Goal: Navigation & Orientation: Understand site structure

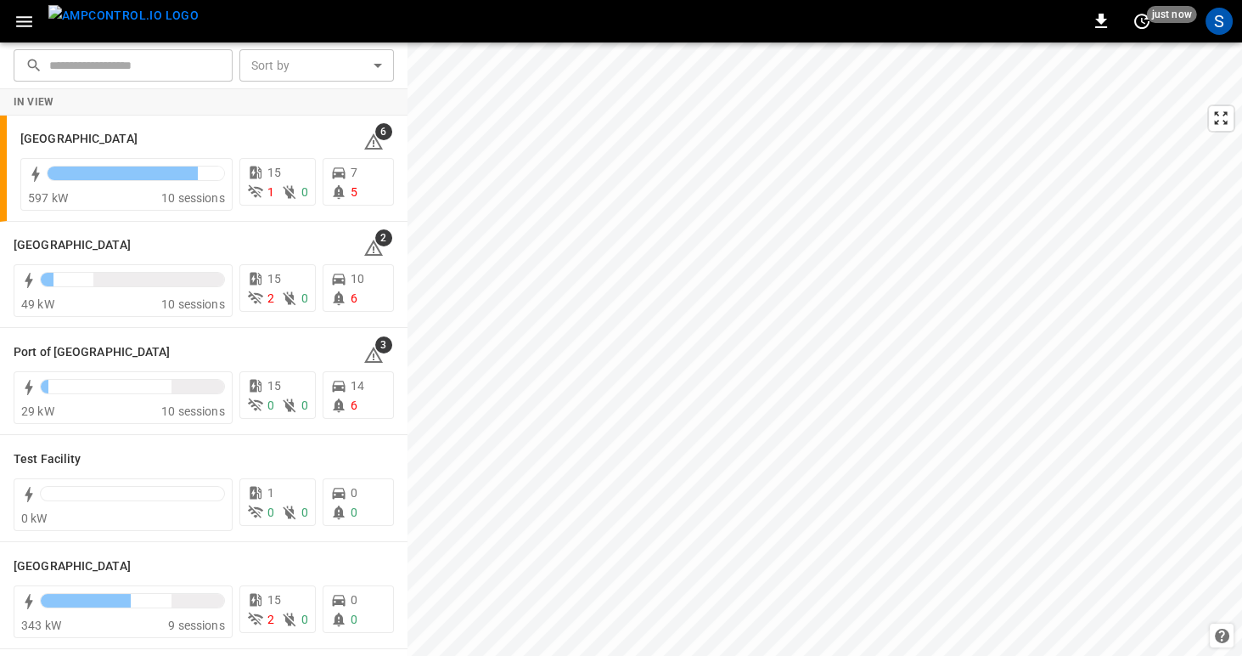
click at [25, 24] on icon "button" at bounding box center [24, 21] width 21 height 21
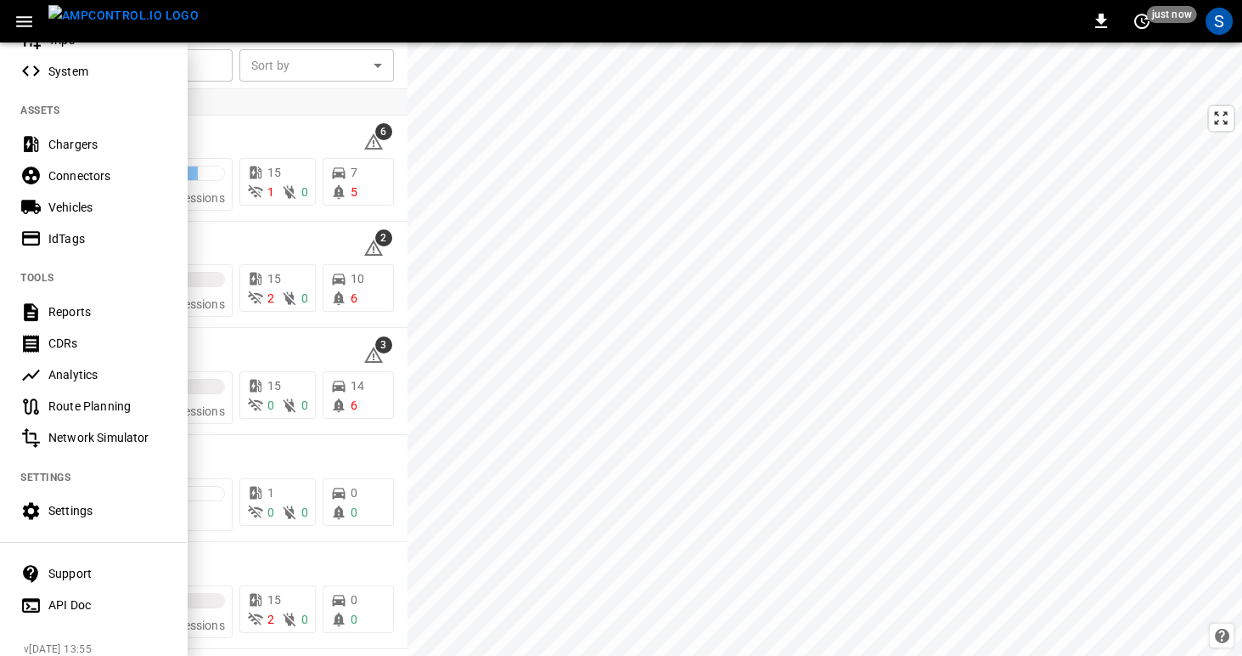
scroll to position [344, 0]
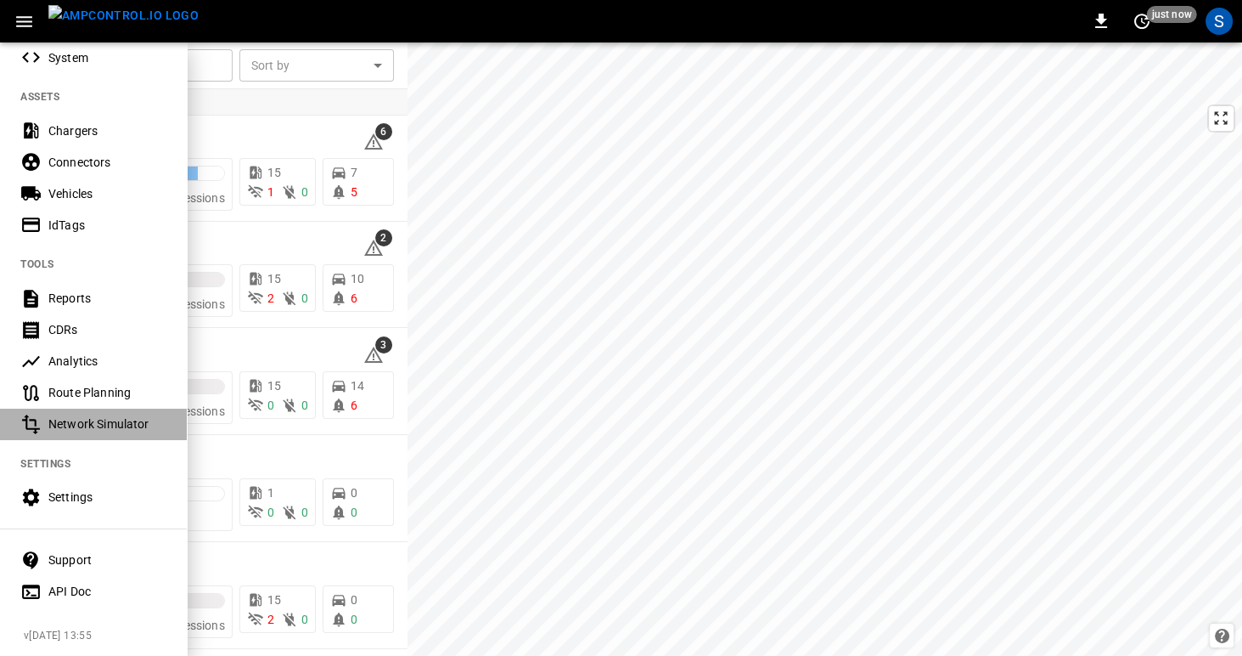
click at [70, 428] on div "Network Simulator" at bounding box center [107, 423] width 118 height 17
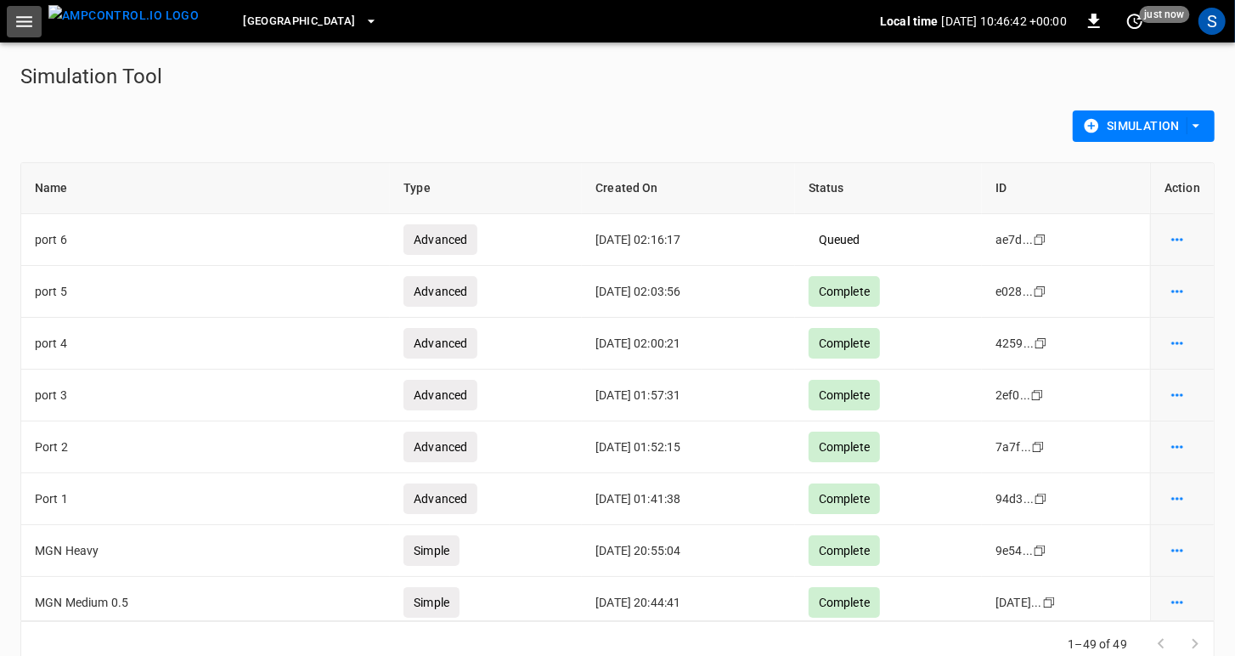
click at [17, 22] on icon "button" at bounding box center [24, 21] width 21 height 21
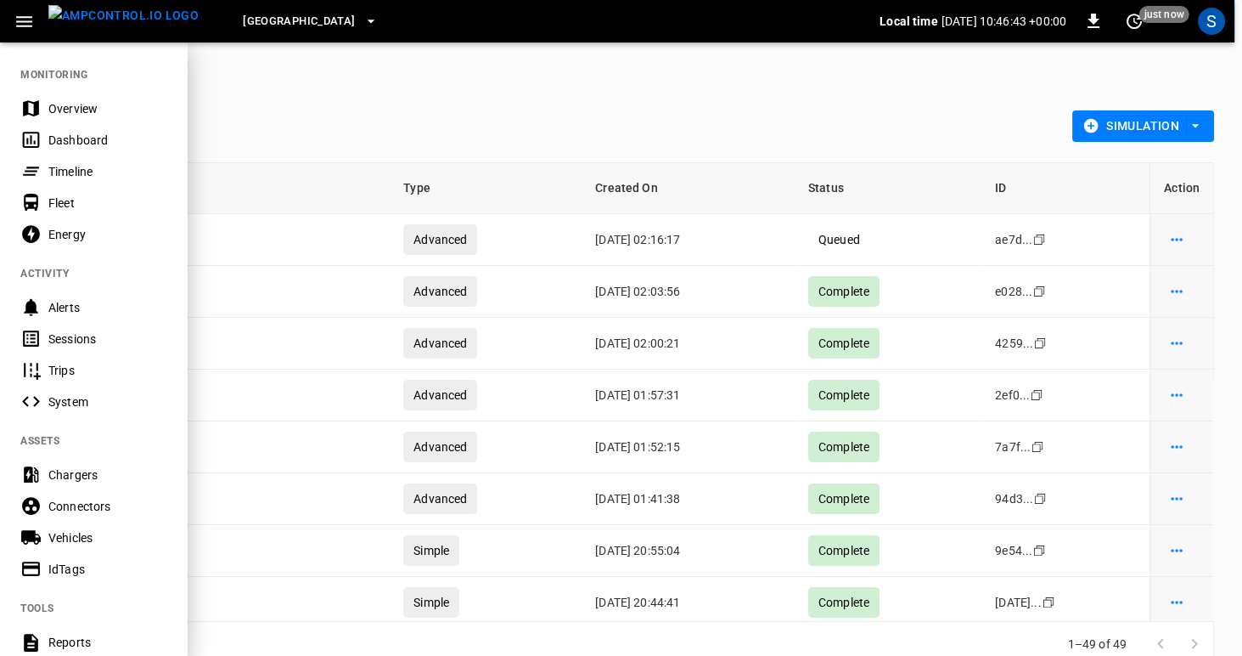
click at [53, 537] on div "Vehicles" at bounding box center [107, 537] width 118 height 17
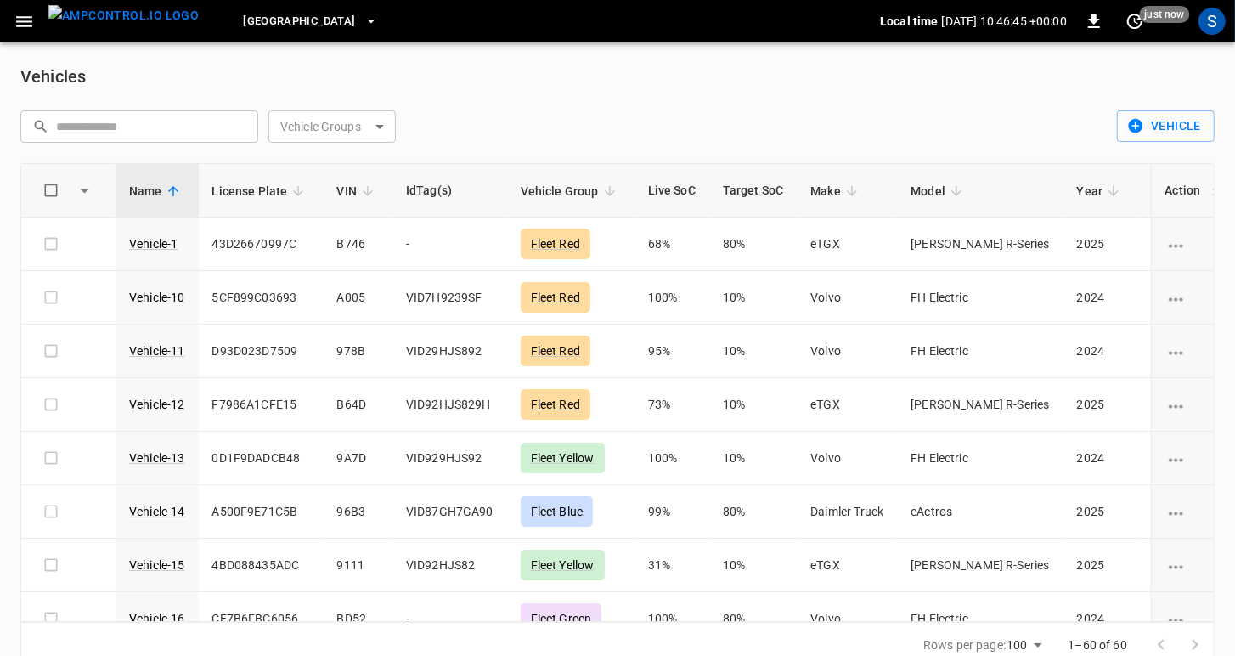
click at [28, 26] on icon "button" at bounding box center [24, 21] width 21 height 21
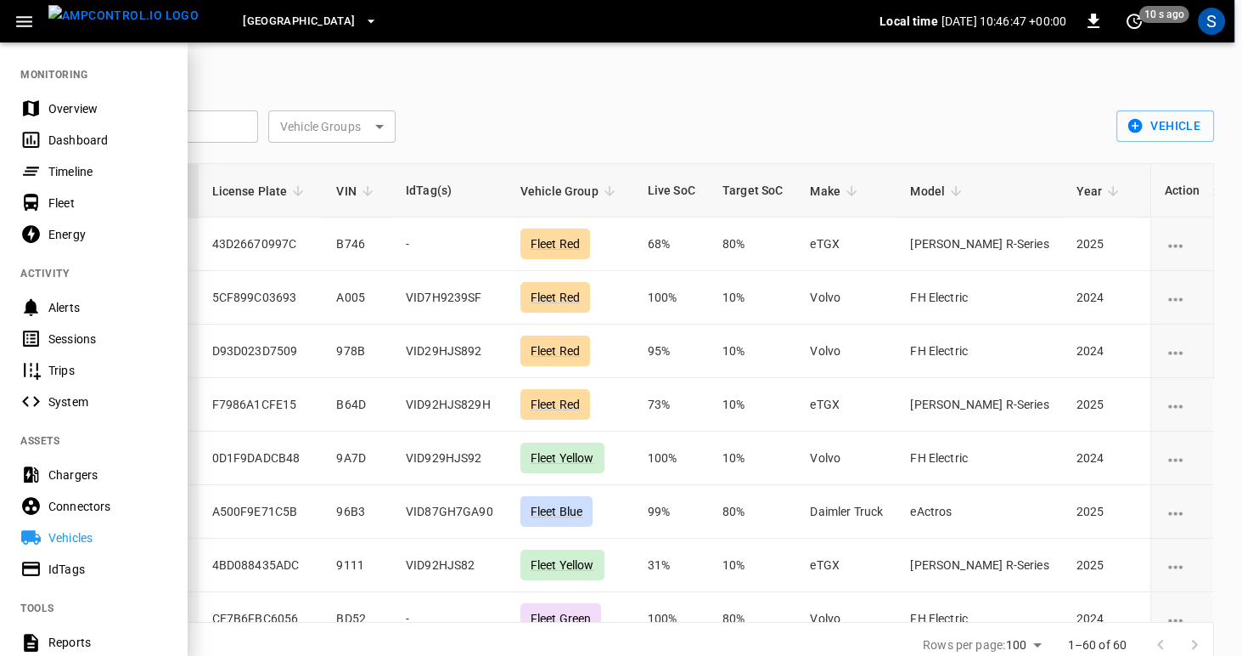
click at [62, 498] on div "Connectors" at bounding box center [107, 506] width 118 height 17
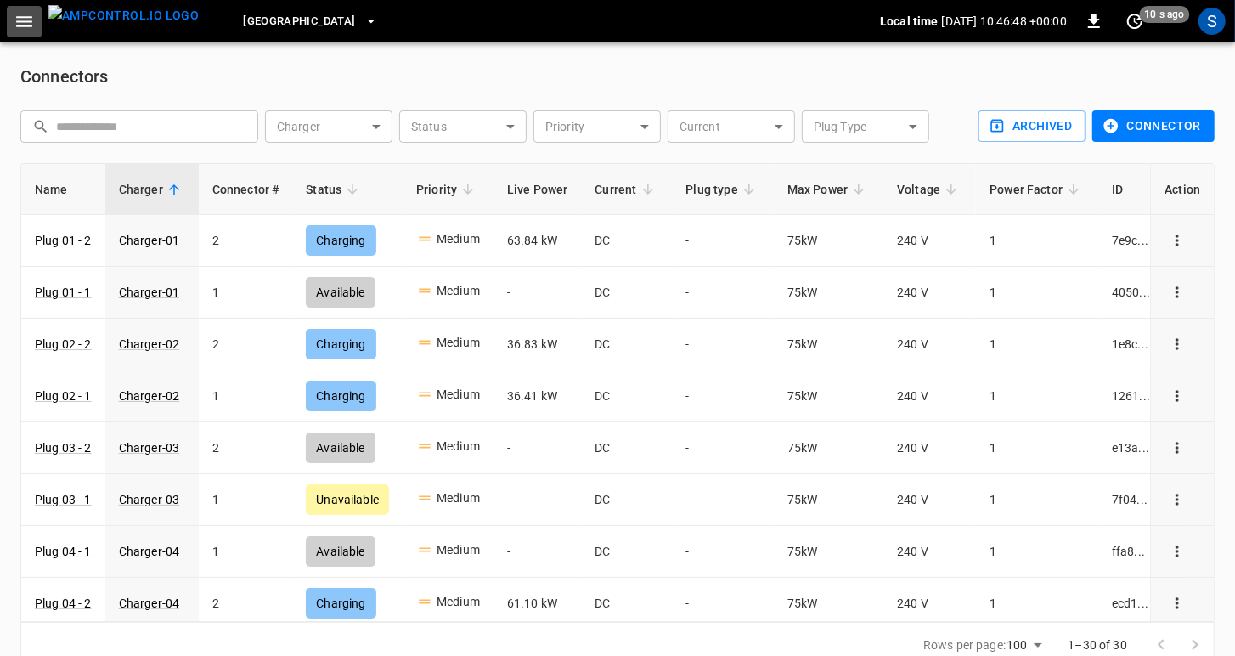
click at [23, 27] on icon "button" at bounding box center [24, 21] width 21 height 21
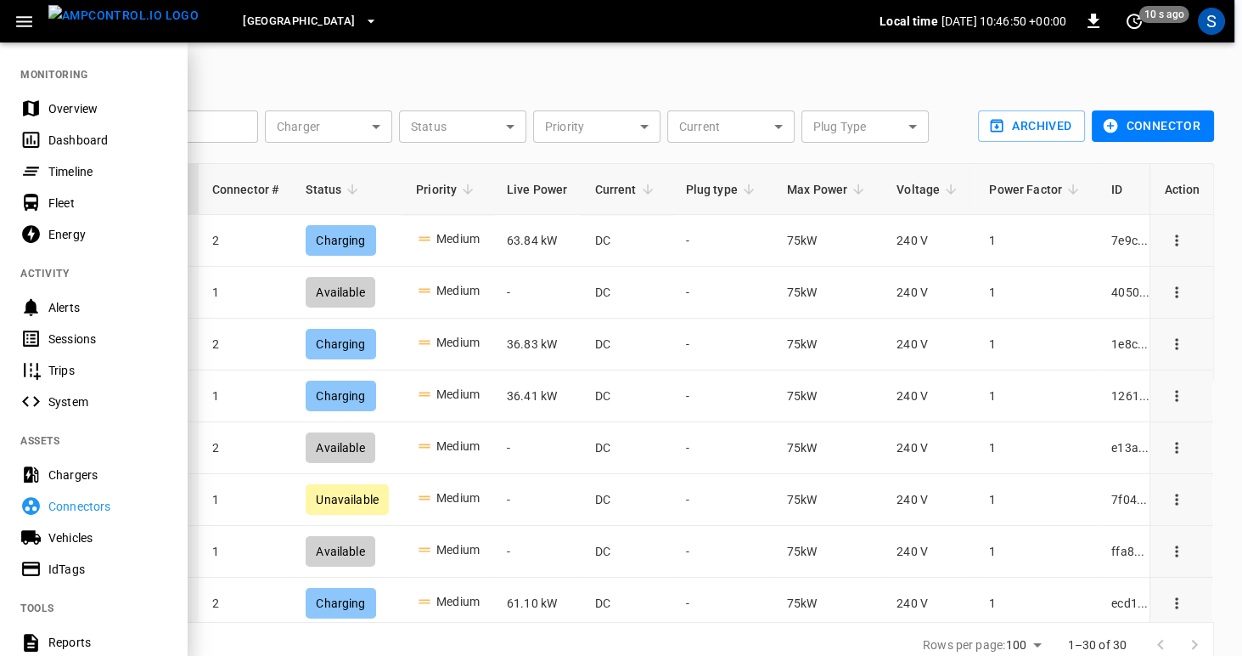
click at [81, 475] on div "Chargers" at bounding box center [107, 474] width 118 height 17
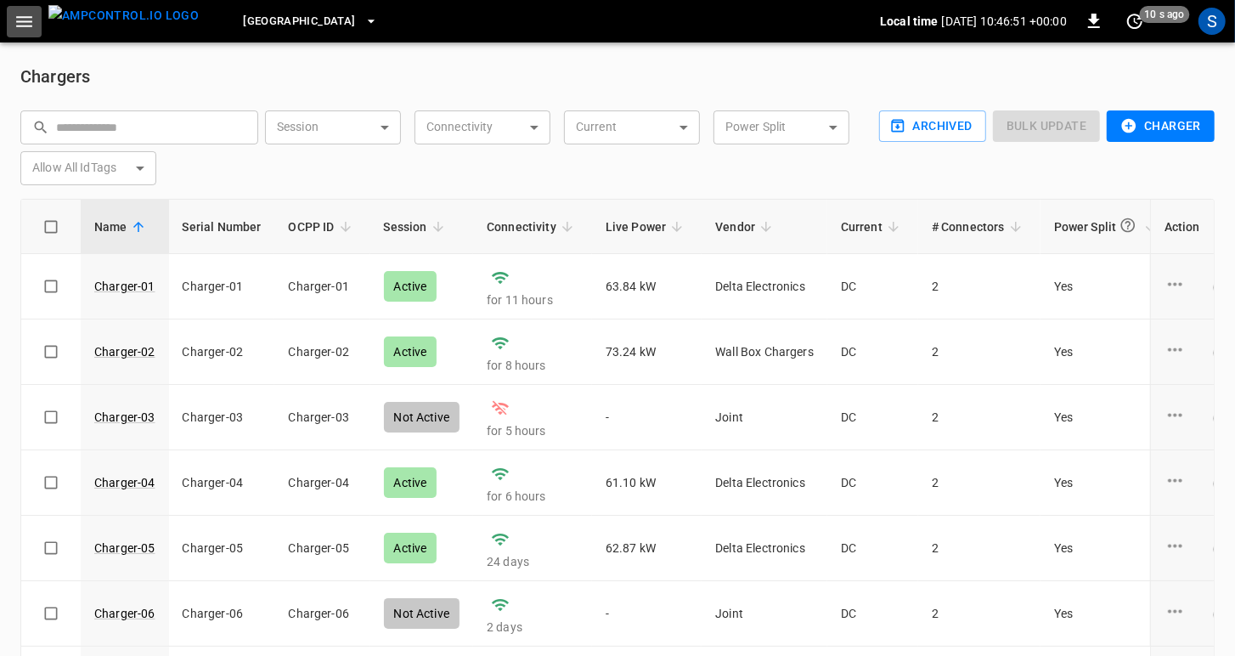
click at [24, 31] on icon "button" at bounding box center [24, 21] width 21 height 21
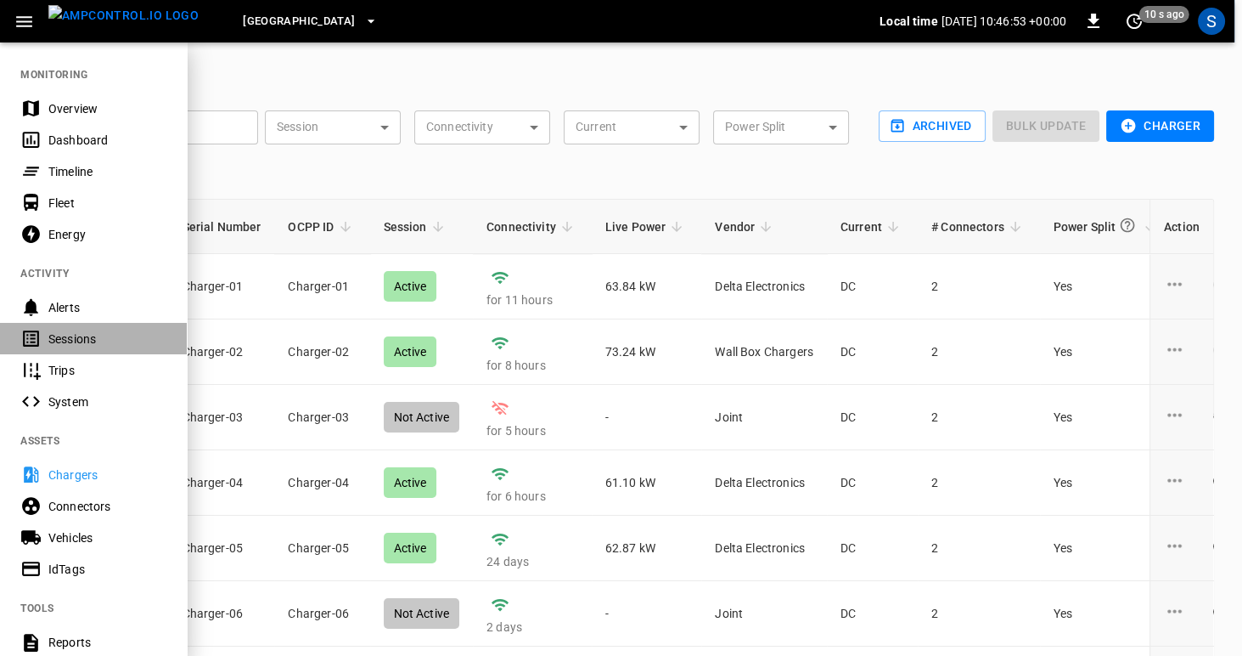
click at [55, 339] on div "Sessions" at bounding box center [107, 338] width 118 height 17
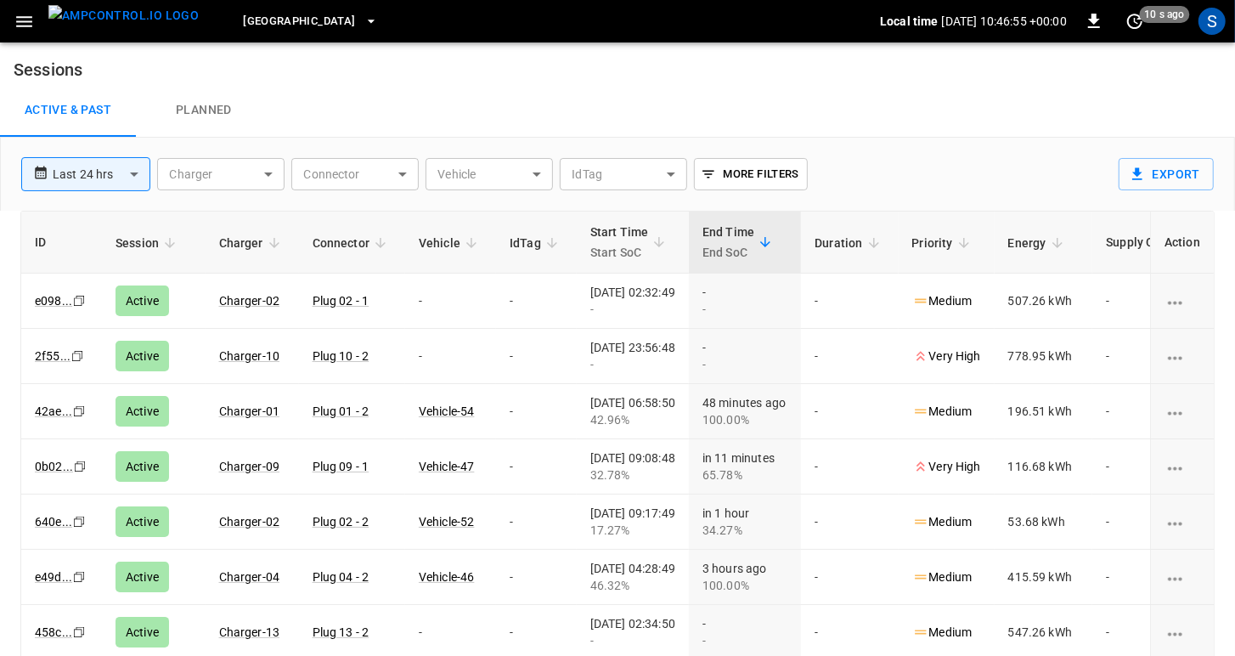
click at [19, 24] on icon "button" at bounding box center [24, 21] width 21 height 21
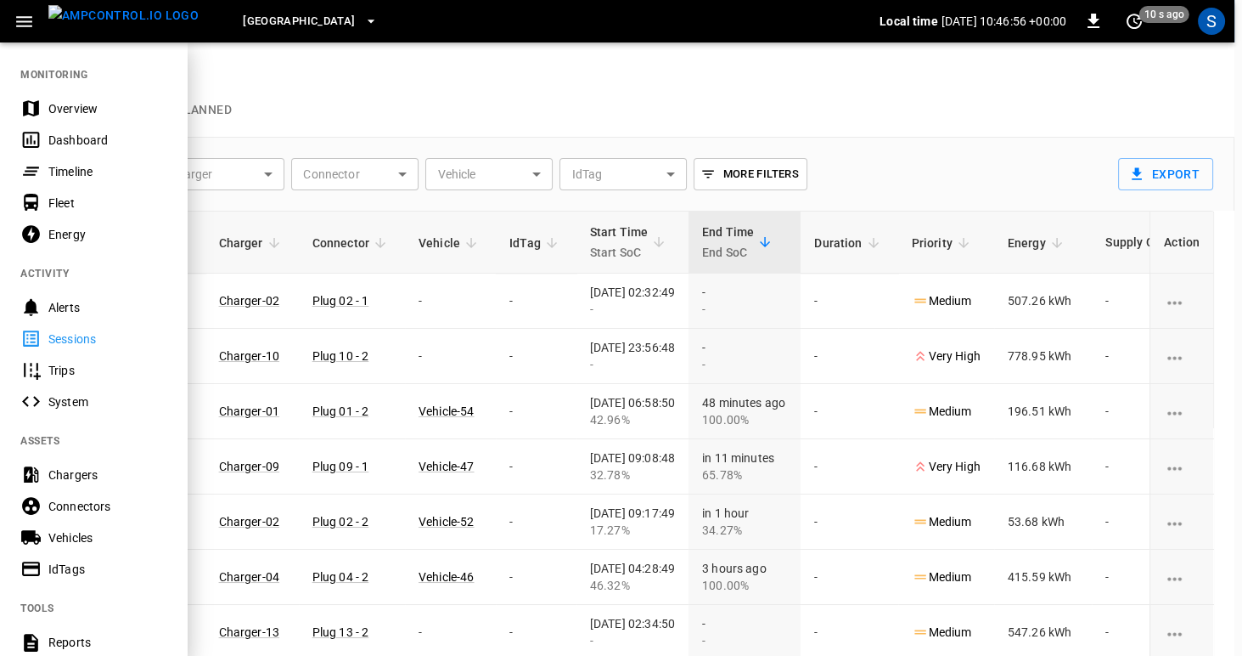
click at [61, 203] on div "Fleet" at bounding box center [107, 202] width 118 height 17
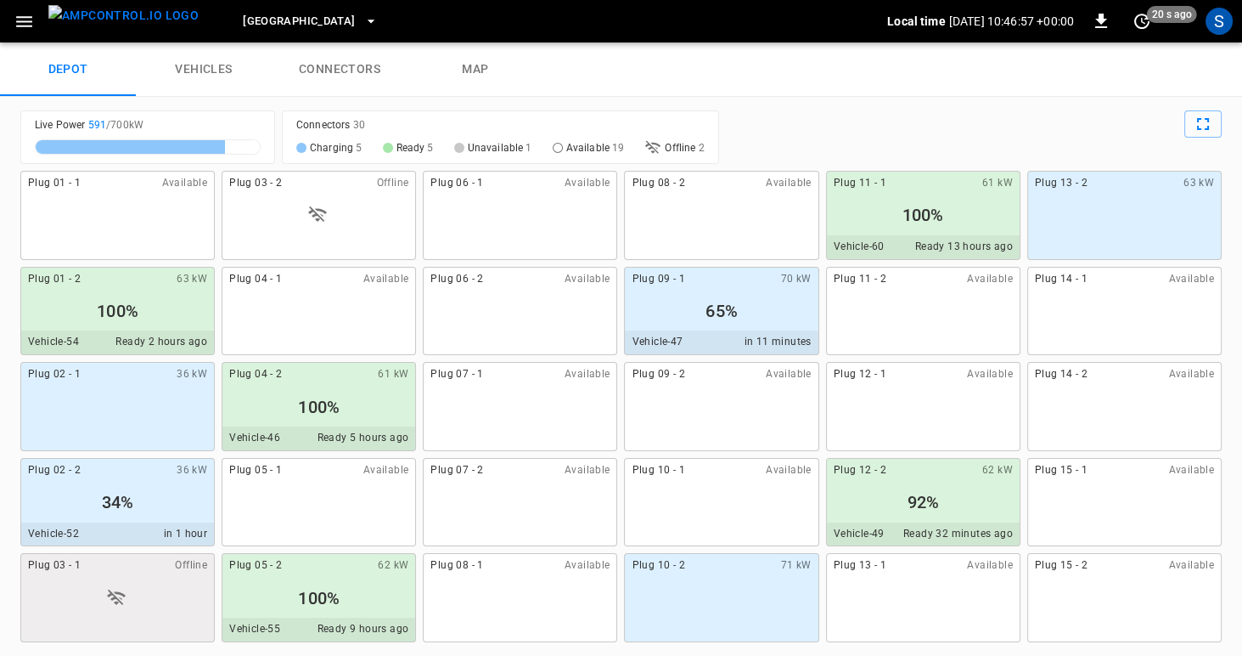
click at [31, 22] on icon "button" at bounding box center [24, 21] width 21 height 21
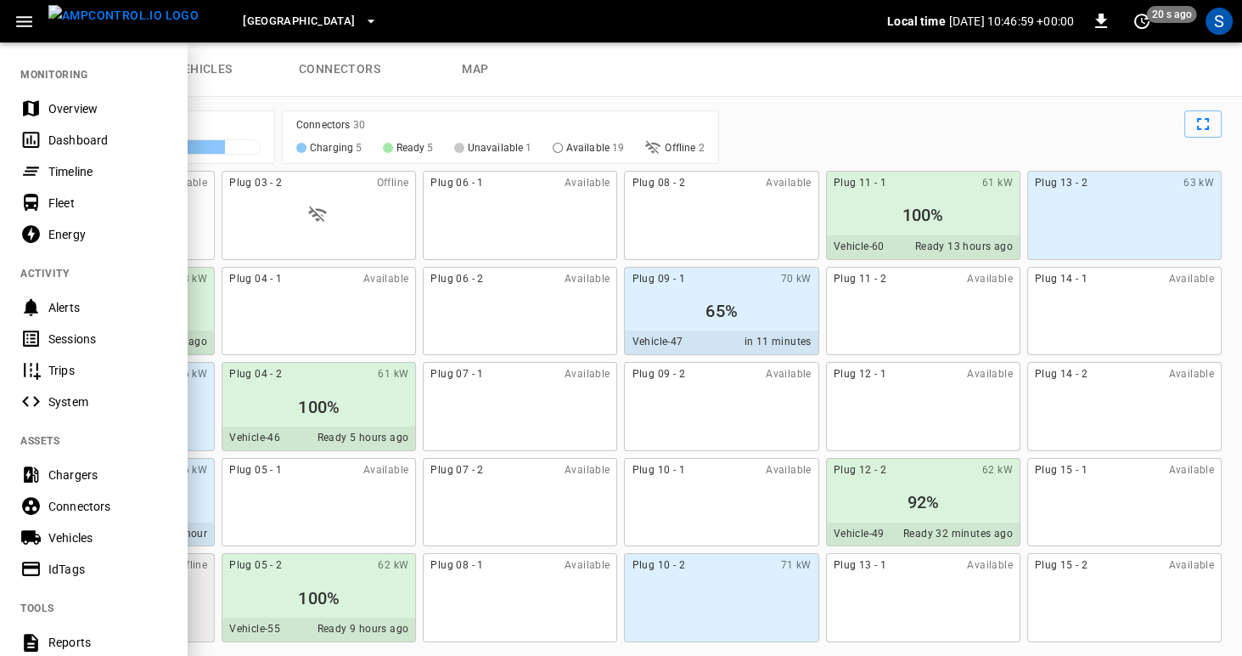
click at [59, 177] on div "Timeline" at bounding box center [107, 171] width 118 height 17
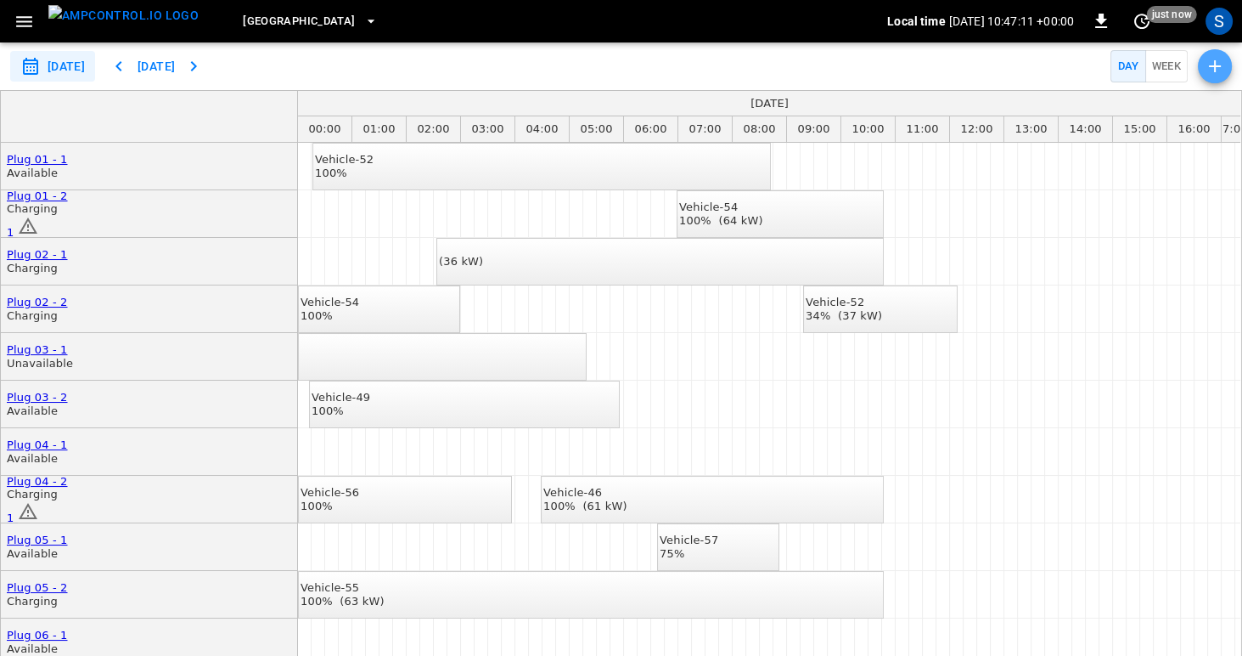
click at [1223, 60] on icon "button" at bounding box center [1215, 66] width 20 height 20
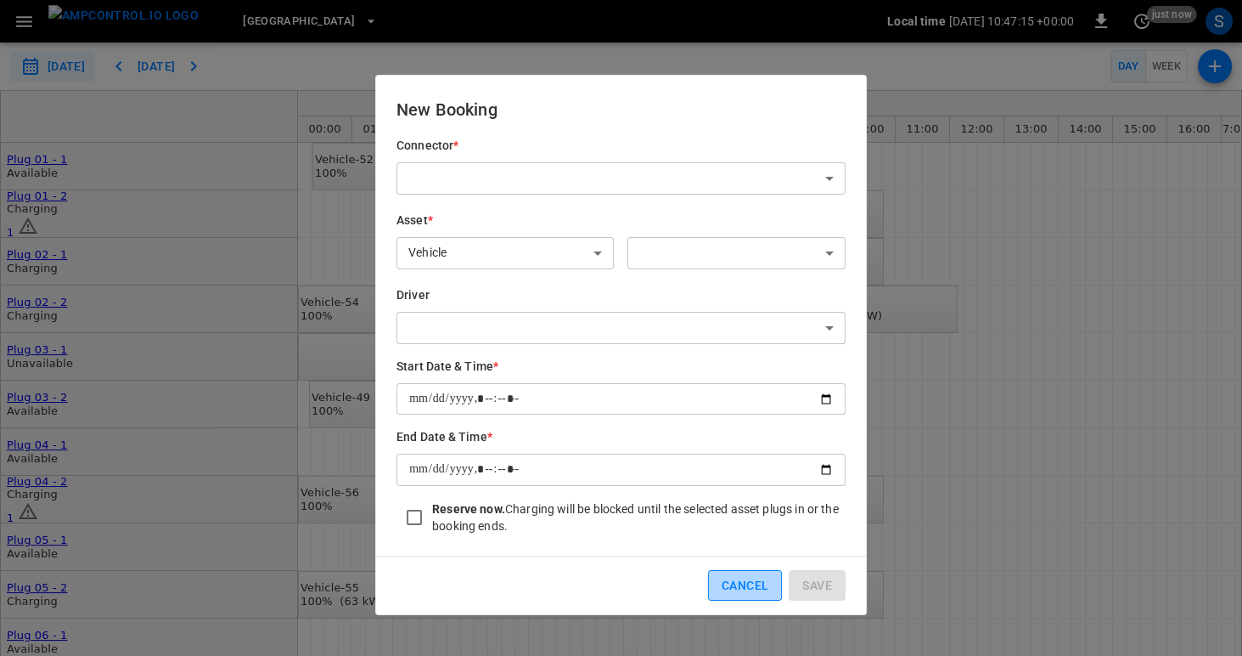
click at [773, 591] on button "Cancel" at bounding box center [745, 585] width 74 height 31
